Goal: Check status: Check status

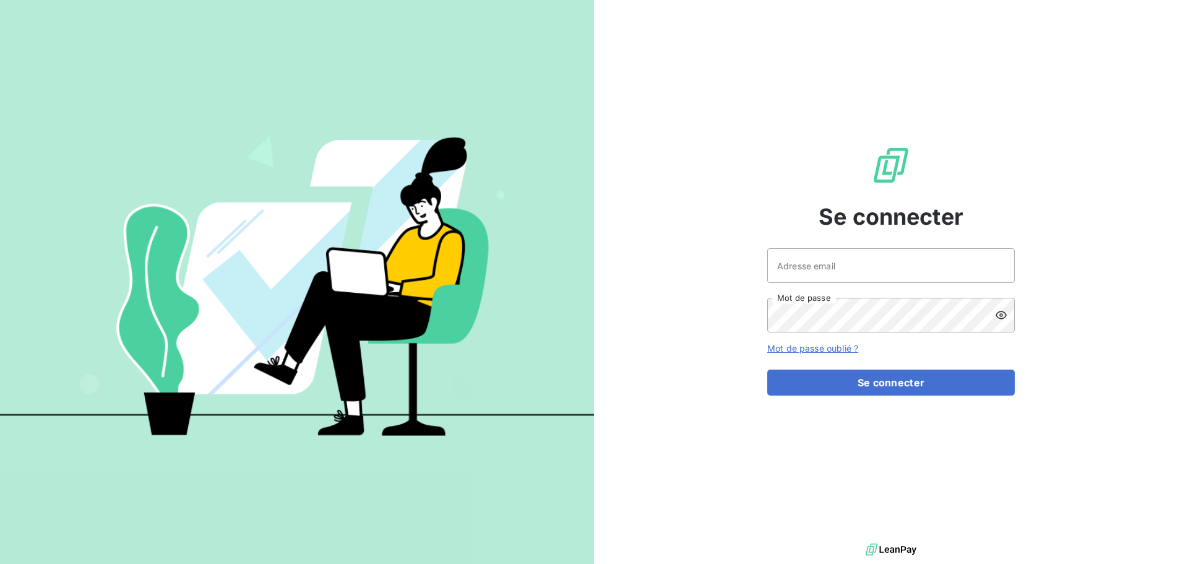
click at [0, 563] on div at bounding box center [0, 564] width 0 height 0
type input "[EMAIL_ADDRESS][DOMAIN_NAME]"
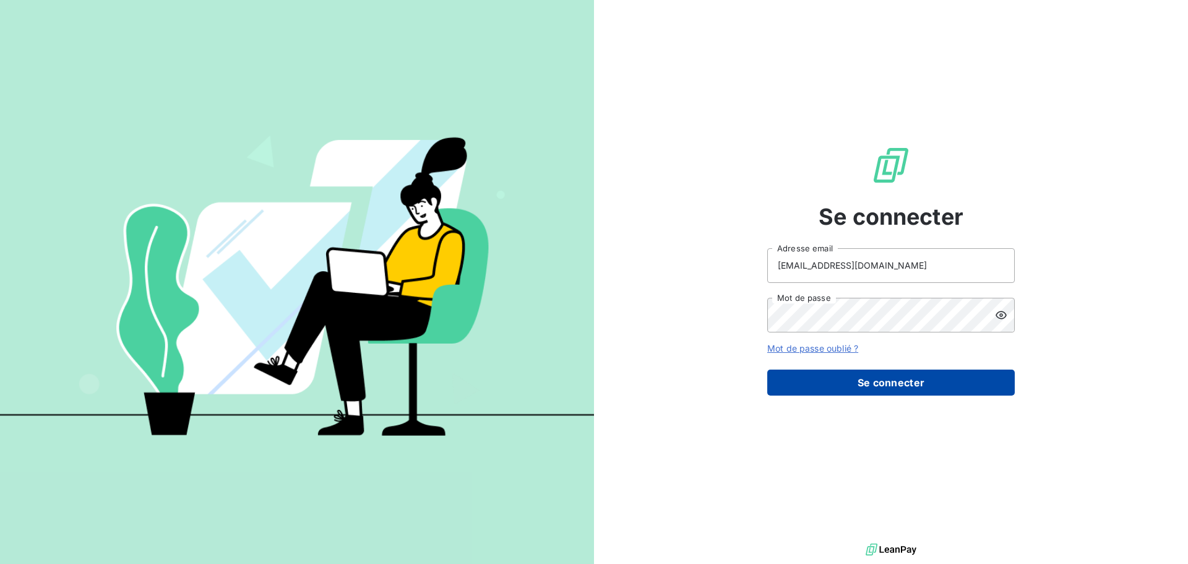
click at [894, 384] on button "Se connecter" at bounding box center [891, 382] width 248 height 26
click at [890, 379] on button "Se connecter" at bounding box center [891, 382] width 248 height 26
click at [910, 388] on button "Se connecter" at bounding box center [891, 382] width 248 height 26
click at [905, 374] on button "Se connecter" at bounding box center [891, 382] width 248 height 26
click at [909, 379] on button "Se connecter" at bounding box center [891, 382] width 248 height 26
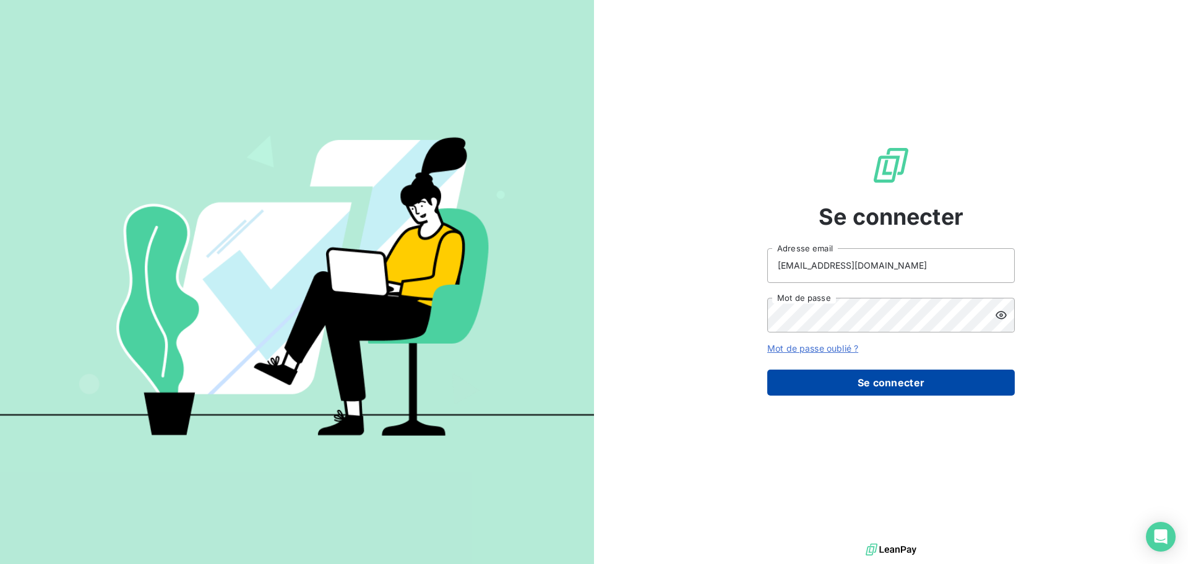
click at [910, 379] on button "Se connecter" at bounding box center [891, 382] width 248 height 26
click at [666, 86] on div "Se connecter [EMAIL_ADDRESS][DOMAIN_NAME] Adresse email Mot de passe Mot de pas…" at bounding box center [891, 270] width 594 height 540
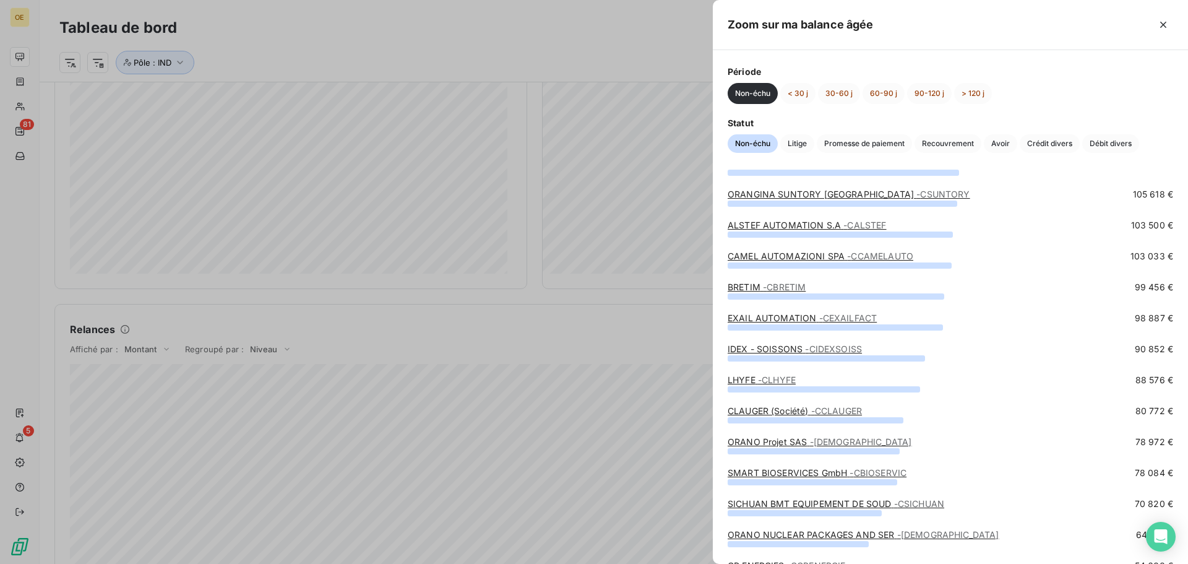
scroll to position [186, 0]
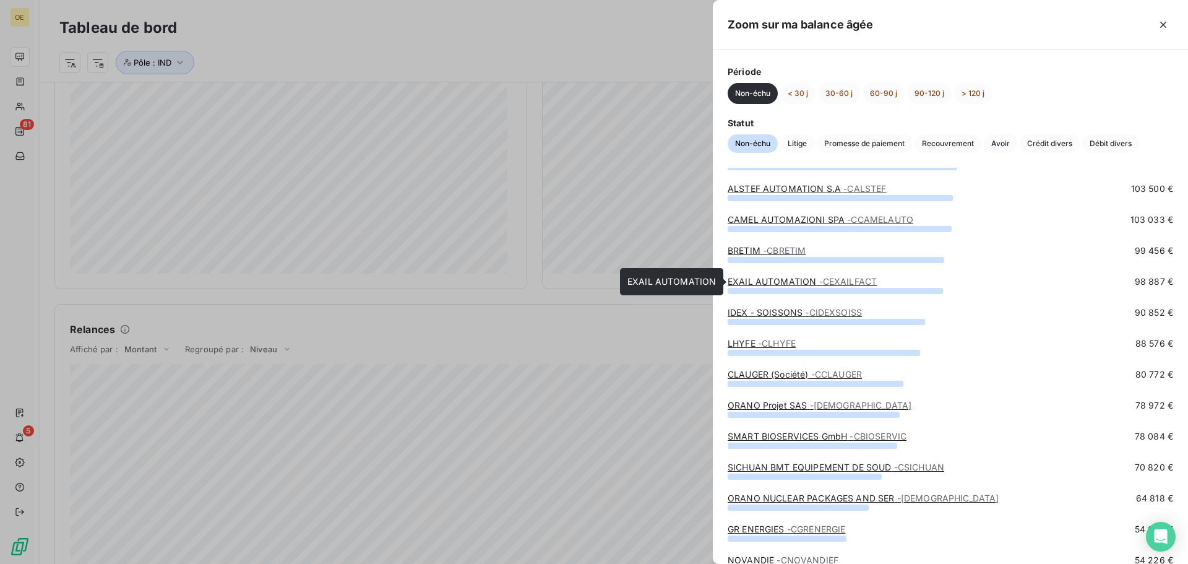
click at [819, 281] on span "- CEXAILFACT" at bounding box center [848, 281] width 58 height 11
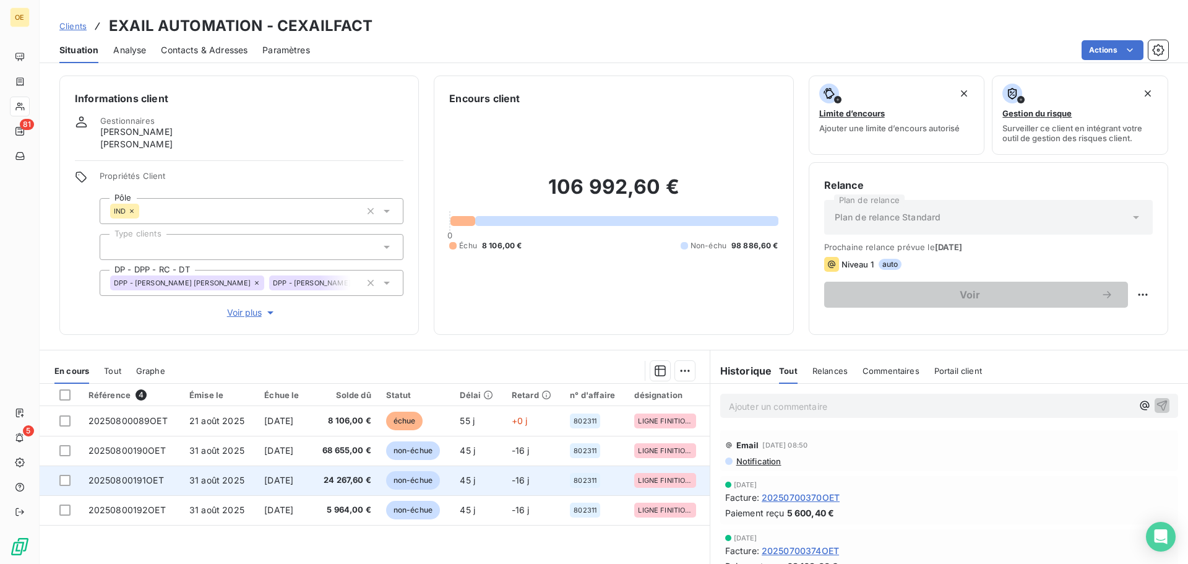
click at [350, 480] on span "24 267,60 €" at bounding box center [343, 480] width 53 height 12
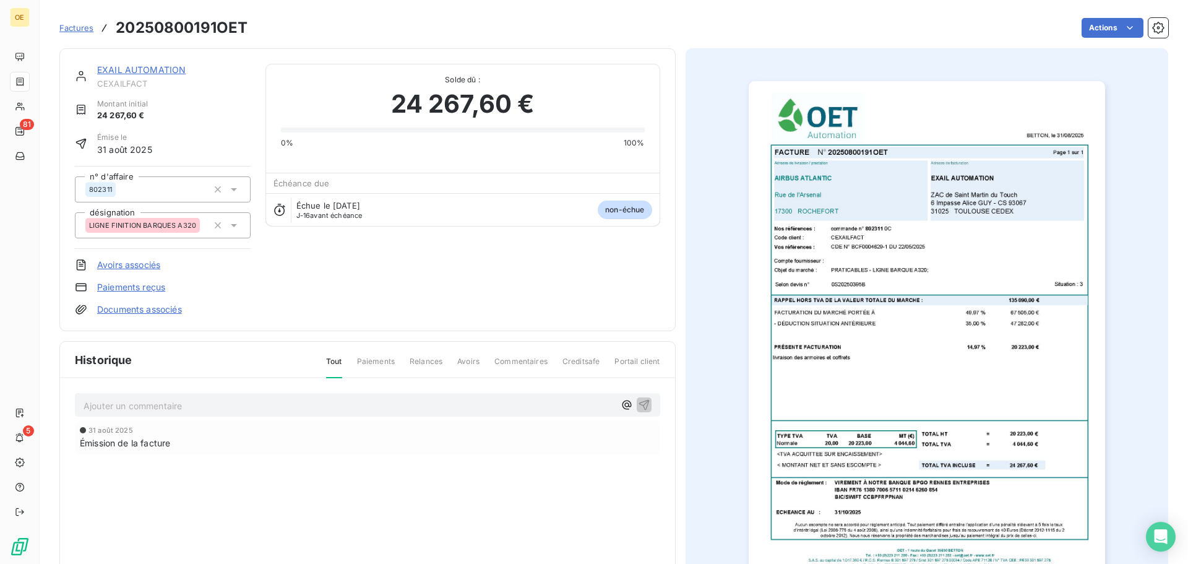
click at [917, 345] on img "button" at bounding box center [927, 333] width 356 height 504
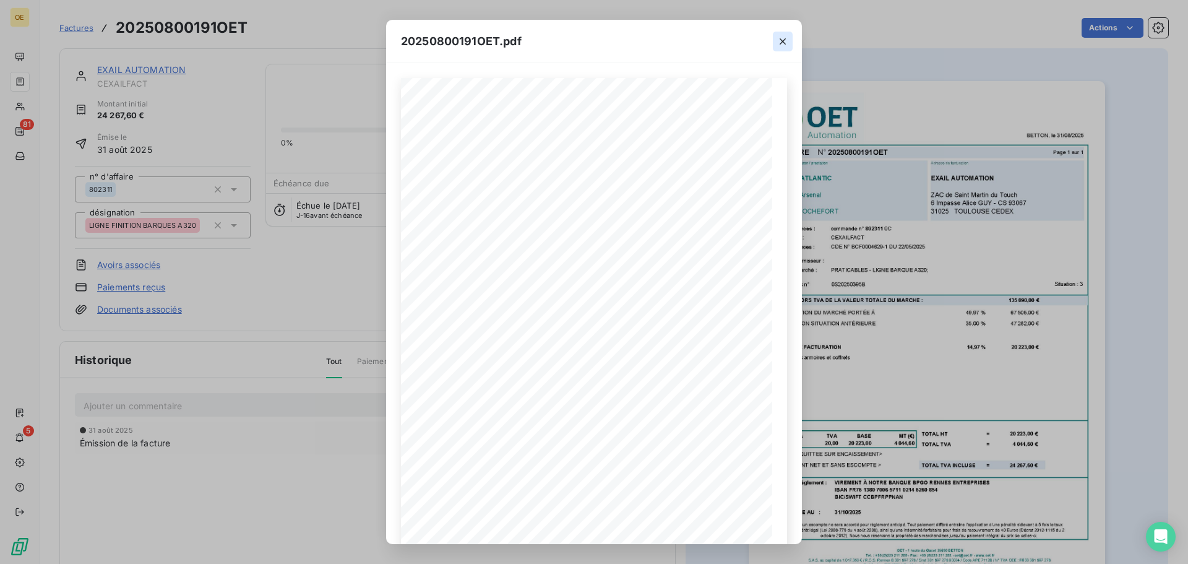
click at [785, 44] on icon "button" at bounding box center [783, 41] width 6 height 6
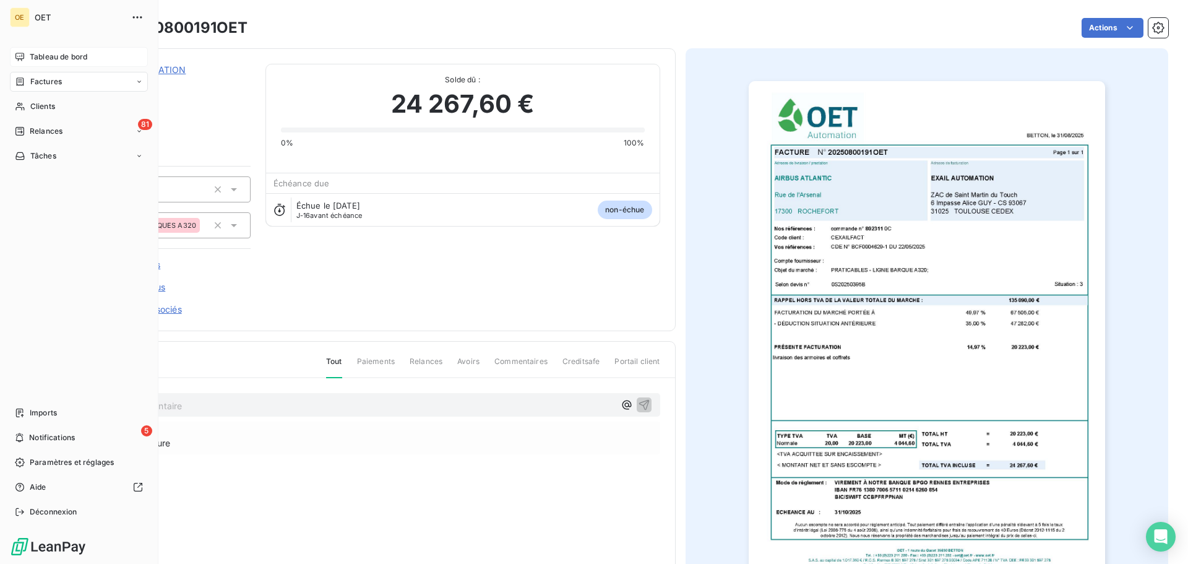
click at [67, 57] on span "Tableau de bord" at bounding box center [59, 56] width 58 height 11
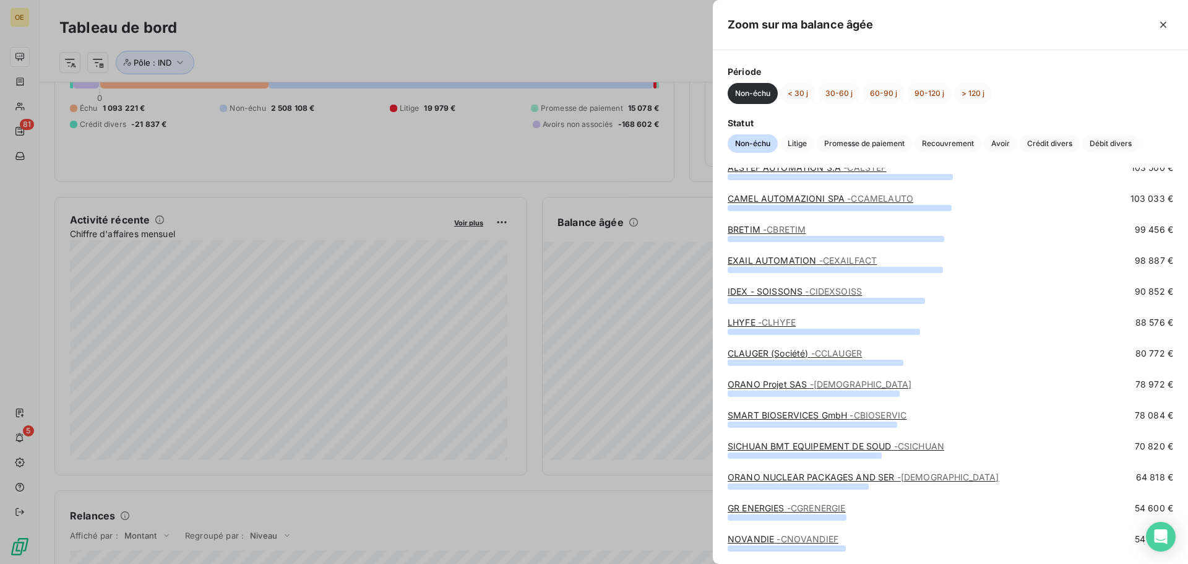
scroll to position [186, 0]
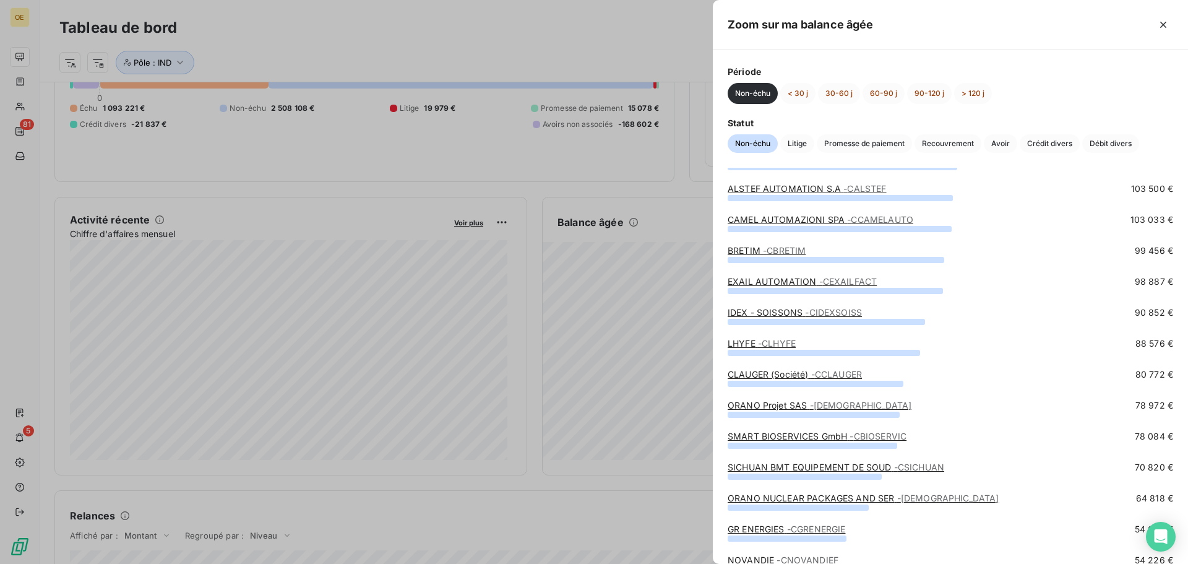
click at [805, 278] on link "EXAIL AUTOMATION - CEXAILFACT" at bounding box center [802, 281] width 149 height 11
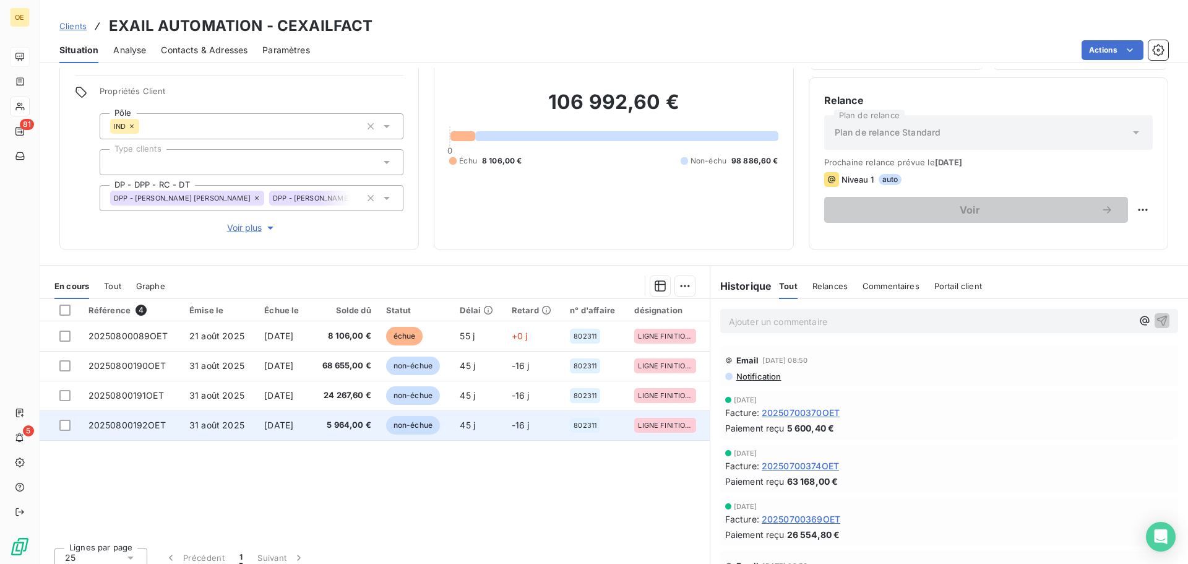
scroll to position [95, 0]
